Goal: Transaction & Acquisition: Purchase product/service

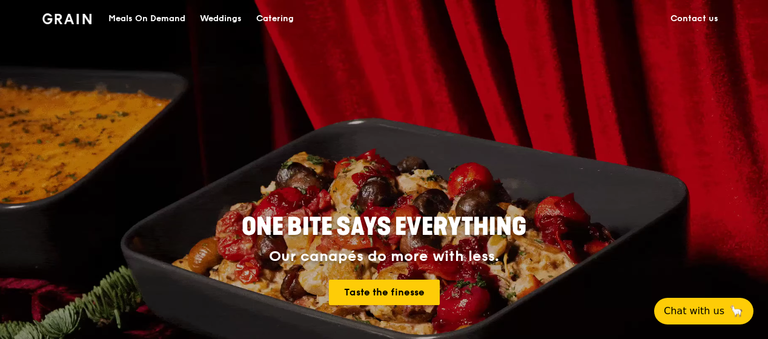
click at [153, 16] on div "Meals On Demand" at bounding box center [146, 19] width 77 height 36
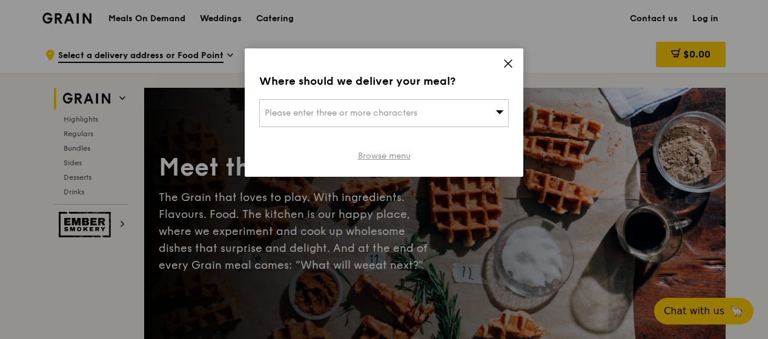
click at [378, 151] on link "Browse menu" at bounding box center [384, 156] width 53 height 12
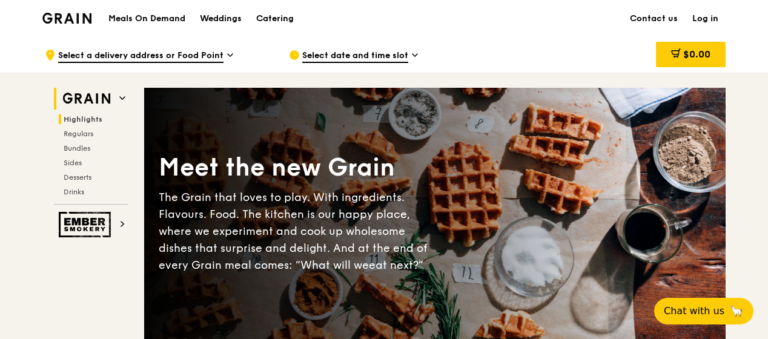
click at [89, 117] on span "Highlights" at bounding box center [83, 119] width 39 height 8
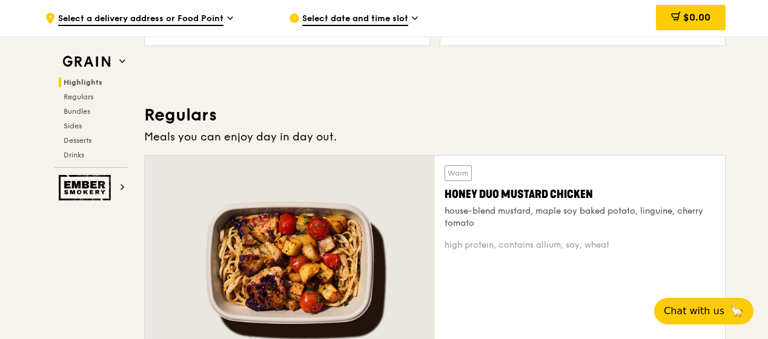
scroll to position [766, 0]
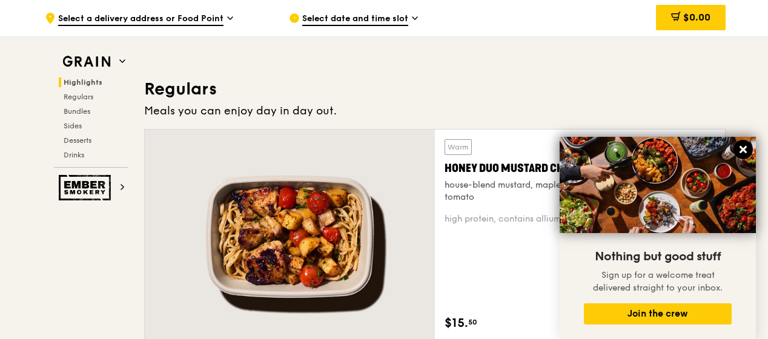
click at [747, 145] on icon at bounding box center [742, 149] width 11 height 11
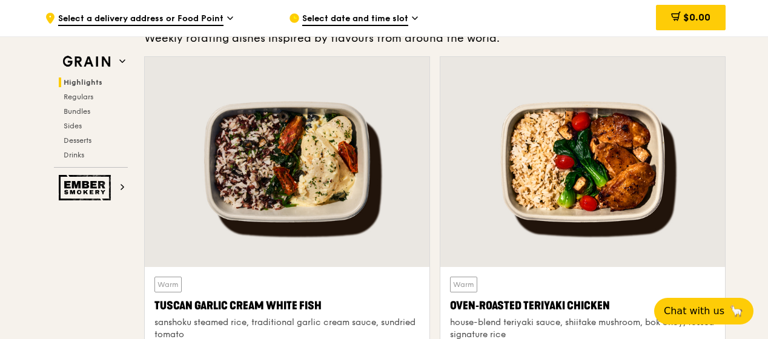
scroll to position [463, 0]
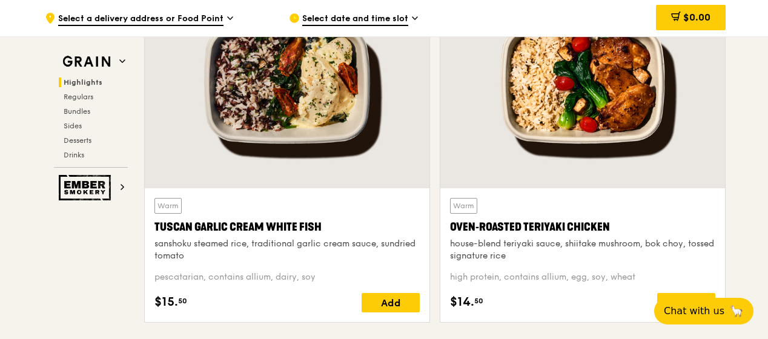
click at [454, 226] on div "Oven‑Roasted Teriyaki Chicken" at bounding box center [582, 227] width 265 height 17
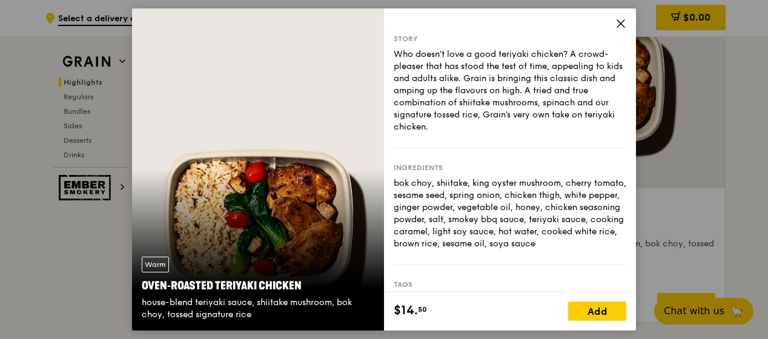
click at [619, 21] on icon at bounding box center [620, 23] width 11 height 11
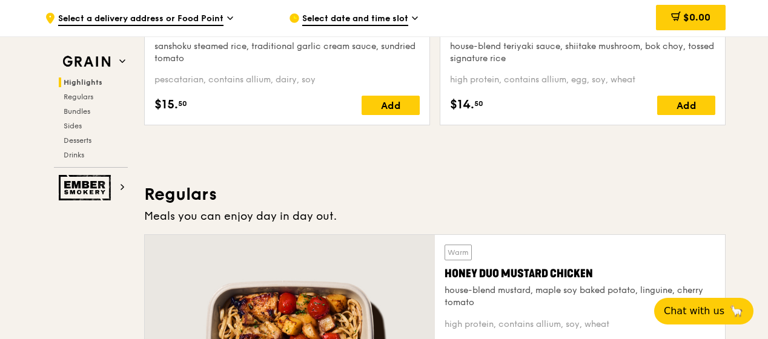
scroll to position [766, 0]
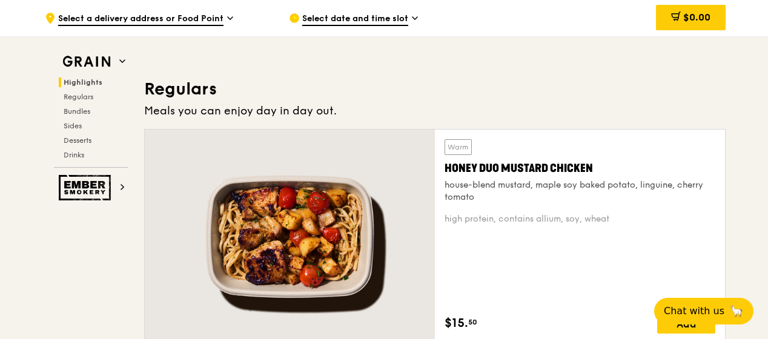
click at [496, 162] on div "Honey Duo Mustard Chicken" at bounding box center [579, 168] width 271 height 17
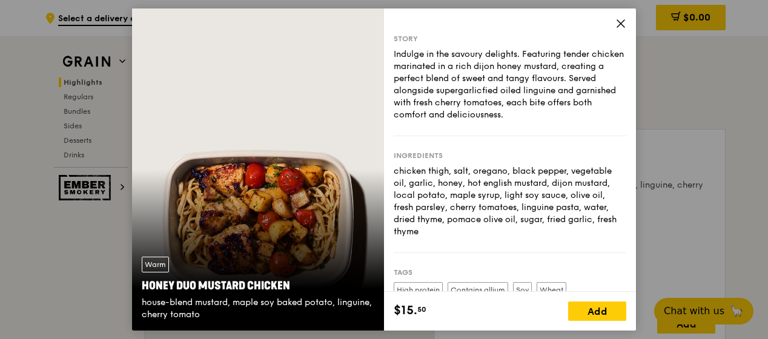
click at [624, 27] on icon at bounding box center [620, 23] width 7 height 7
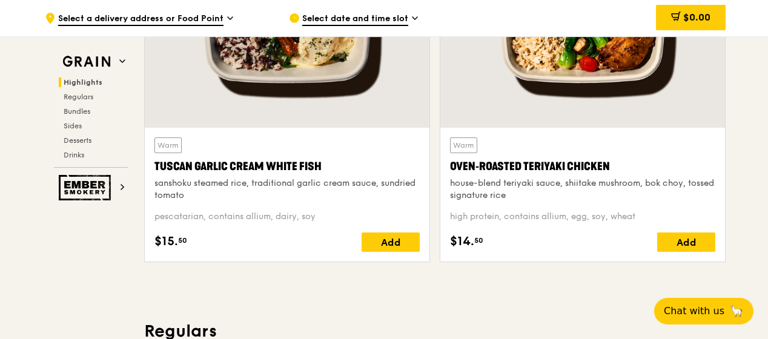
scroll to position [463, 0]
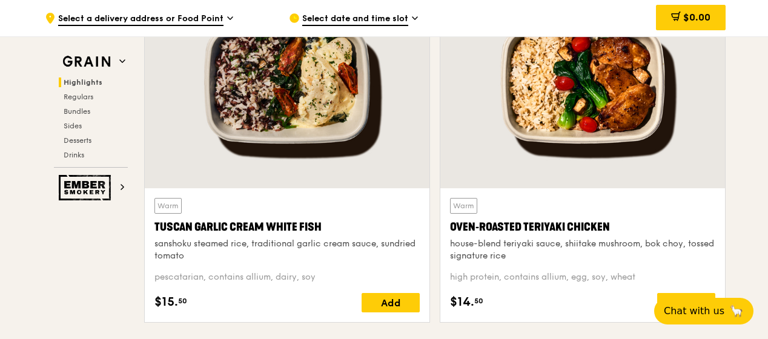
click at [552, 222] on div "Oven‑Roasted Teriyaki Chicken" at bounding box center [582, 227] width 265 height 17
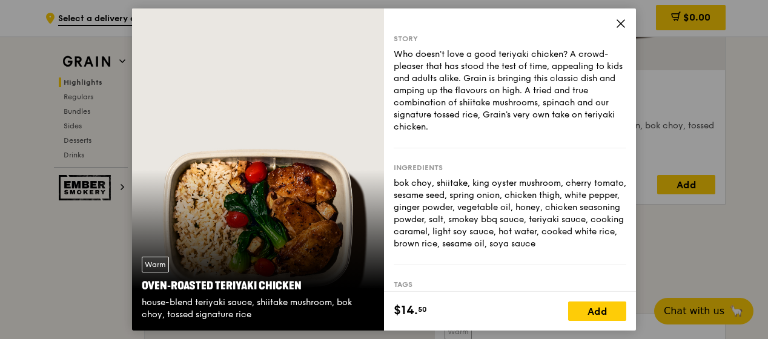
scroll to position [584, 0]
drag, startPoint x: 742, startPoint y: 117, endPoint x: 698, endPoint y: 90, distance: 51.4
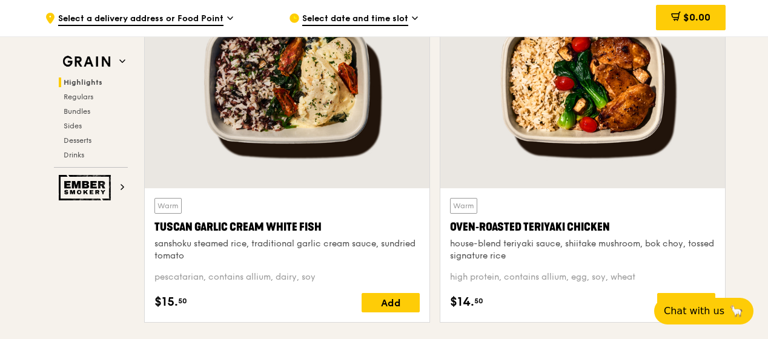
scroll to position [403, 0]
